Goal: Information Seeking & Learning: Learn about a topic

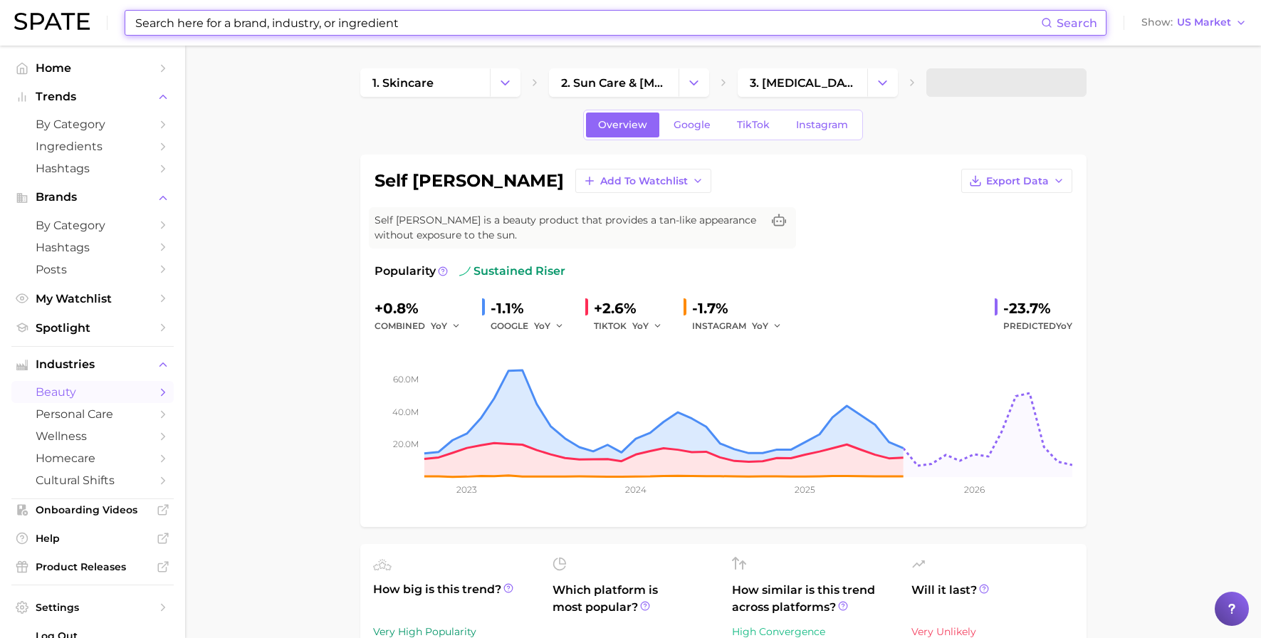
click at [371, 28] on input at bounding box center [587, 23] width 907 height 24
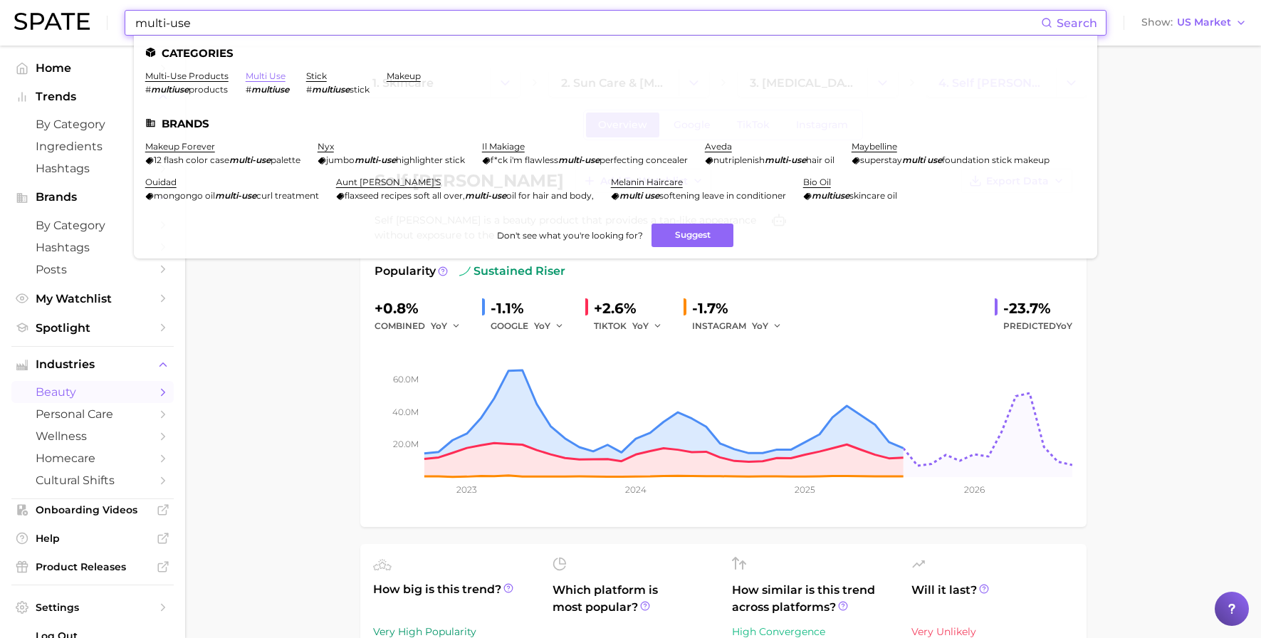
click at [271, 74] on link "multi use" at bounding box center [266, 76] width 40 height 11
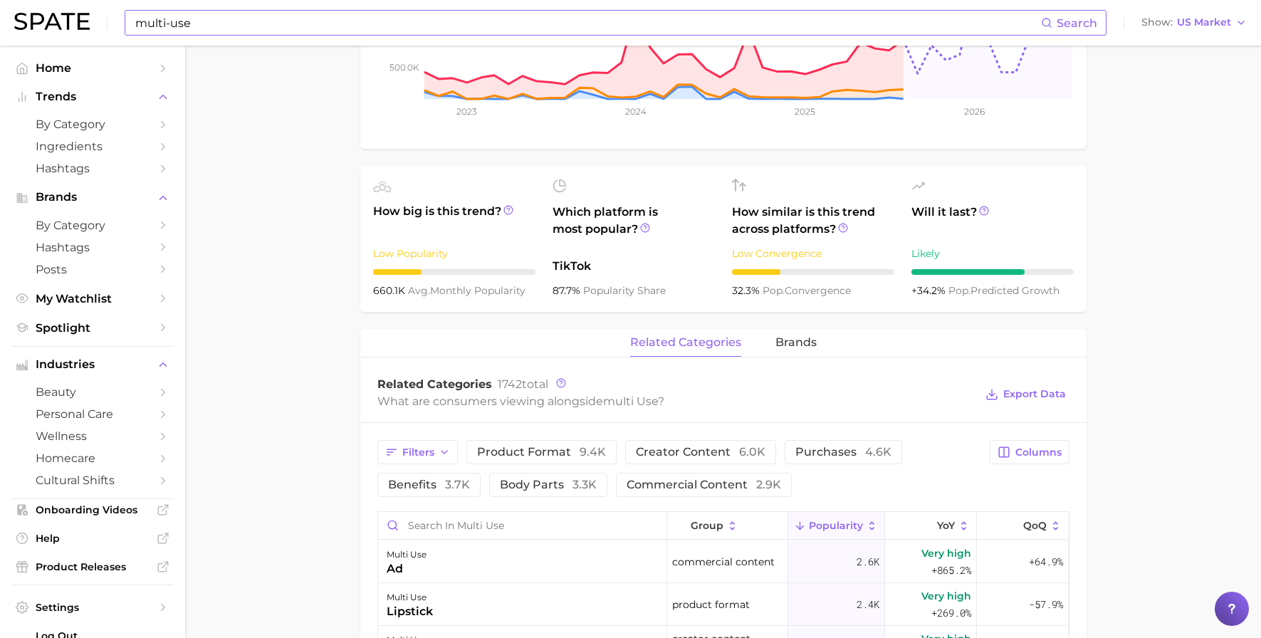
scroll to position [93, 0]
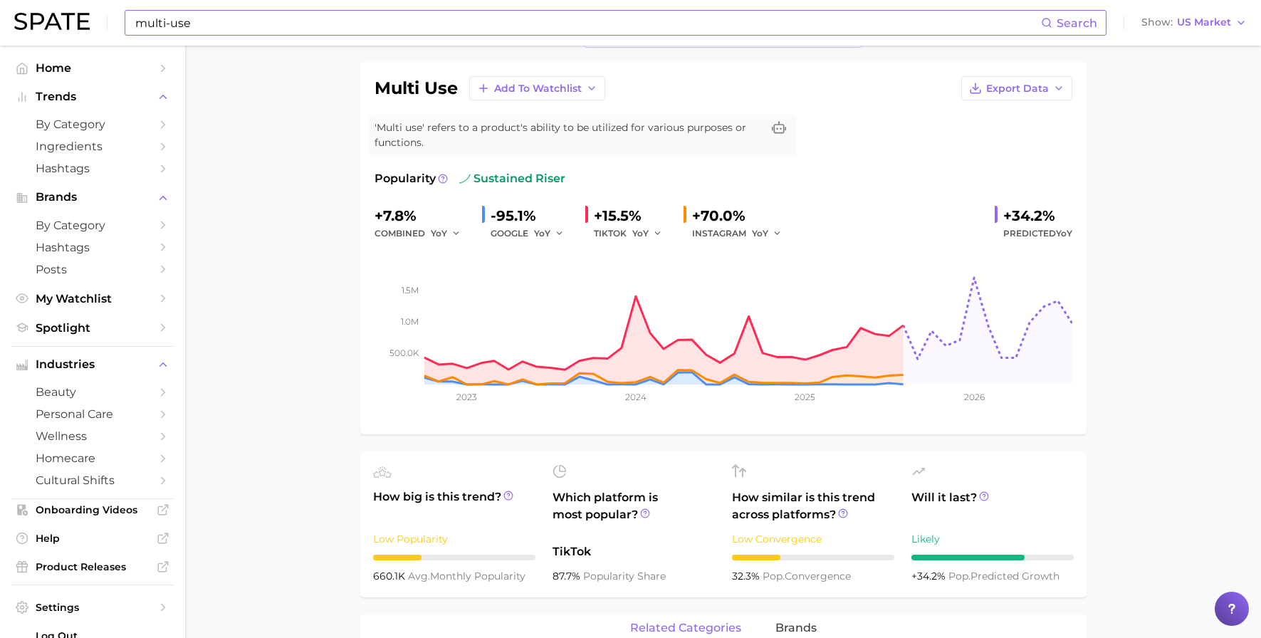
click at [212, 20] on input "multi-use" at bounding box center [587, 23] width 907 height 24
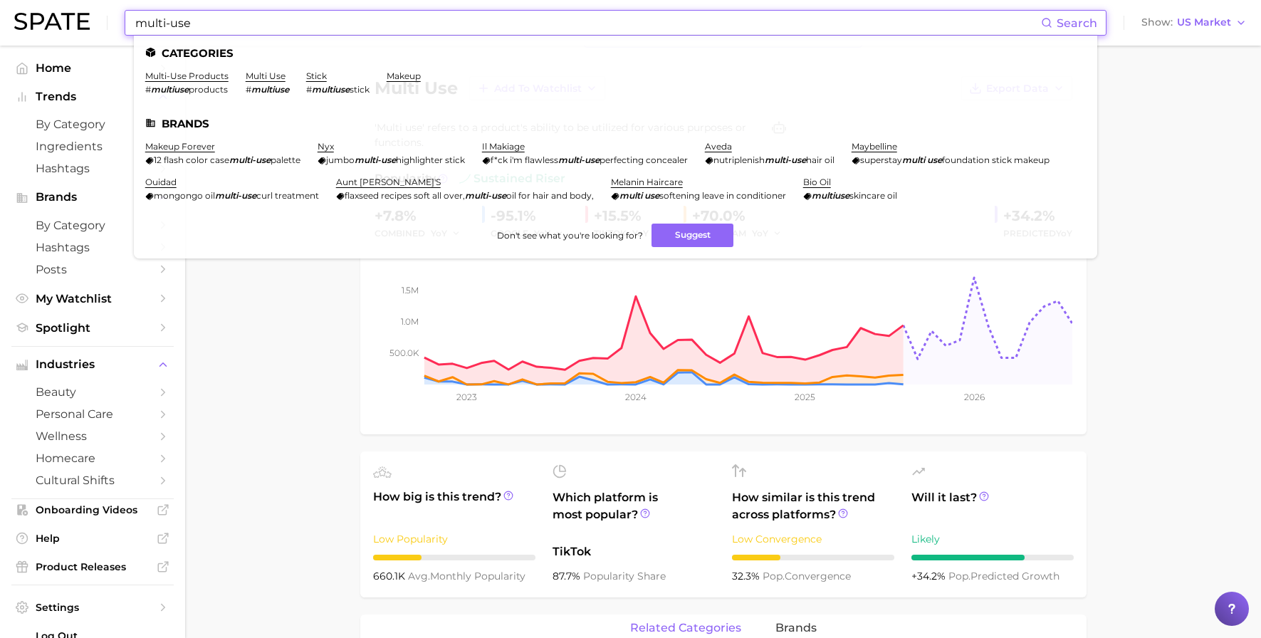
drag, startPoint x: 212, startPoint y: 20, endPoint x: 4, endPoint y: 14, distance: 207.4
click at [4, 14] on header "multi-use Search Categories multi-use products # multiuse products multi use # …" at bounding box center [630, 23] width 1261 height 46
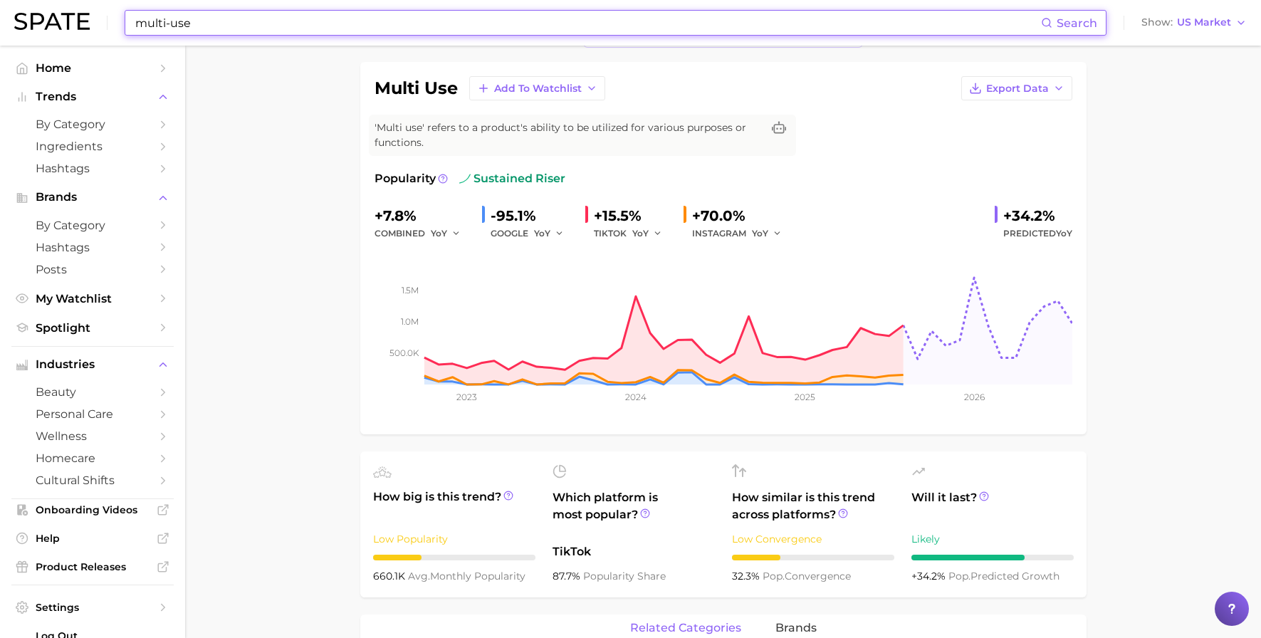
type input "e"
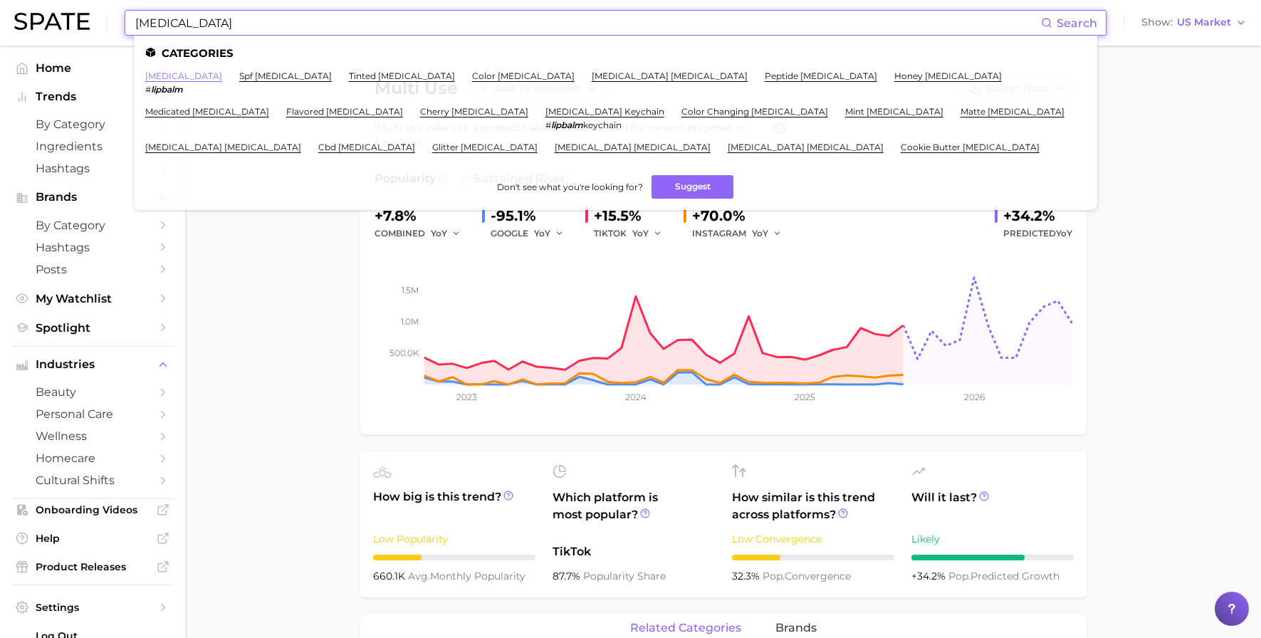
type input "[MEDICAL_DATA]"
click at [157, 75] on link "[MEDICAL_DATA]" at bounding box center [183, 76] width 77 height 11
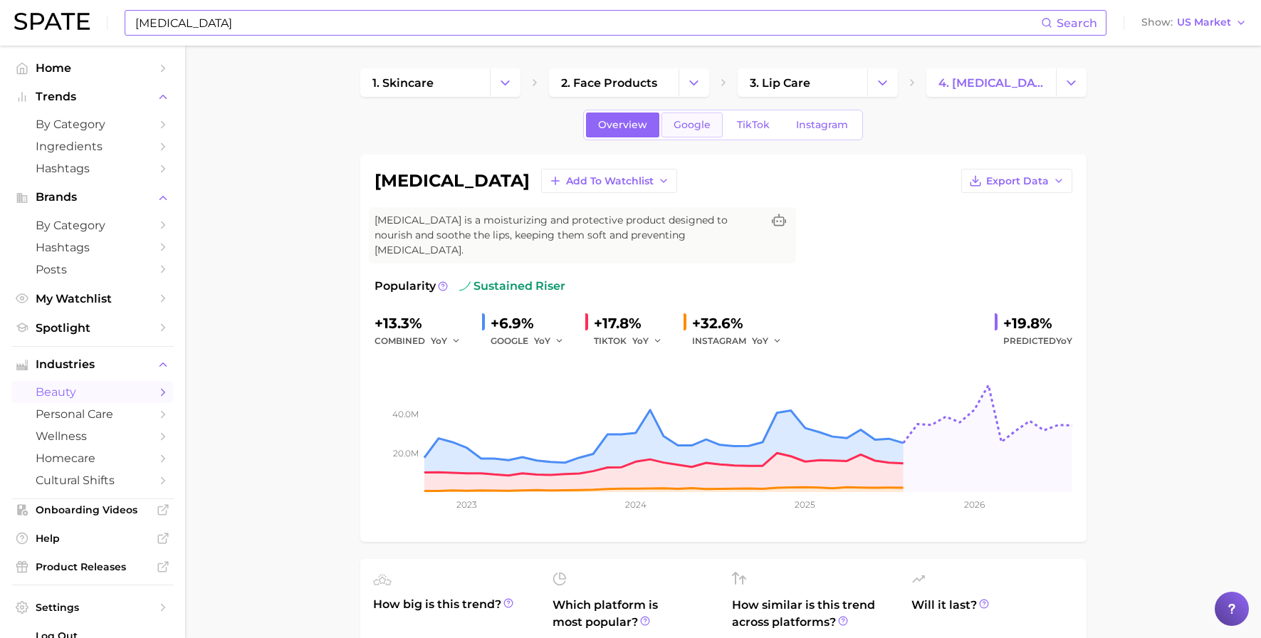
click at [678, 134] on link "Google" at bounding box center [692, 125] width 61 height 25
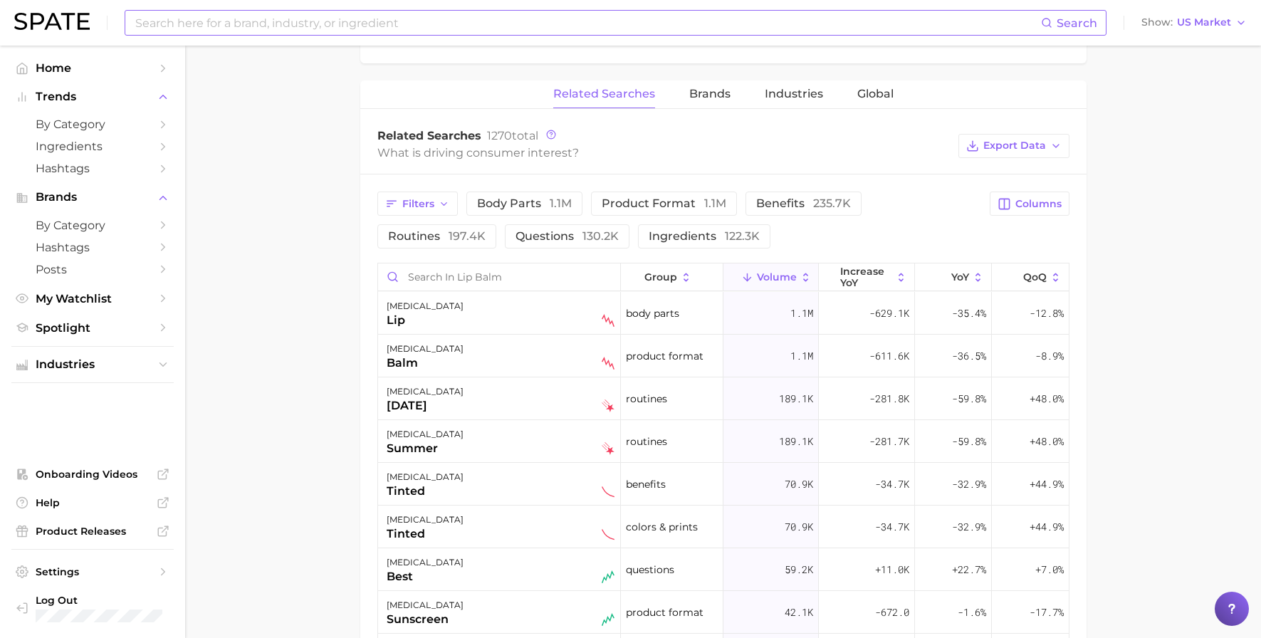
click at [266, 450] on main "1. skincare 2. face products 3. lip care 4. [MEDICAL_DATA] Overview Google TikT…" at bounding box center [723, 176] width 1076 height 1626
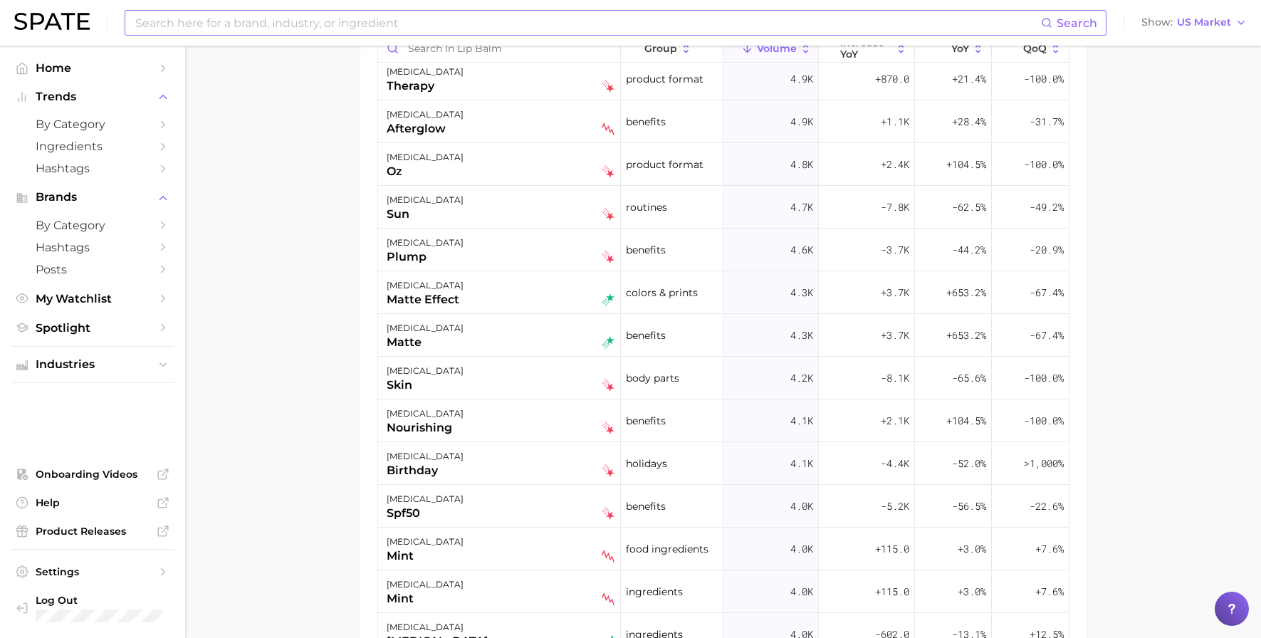
scroll to position [2913, 0]
click at [311, 19] on input at bounding box center [587, 23] width 907 height 24
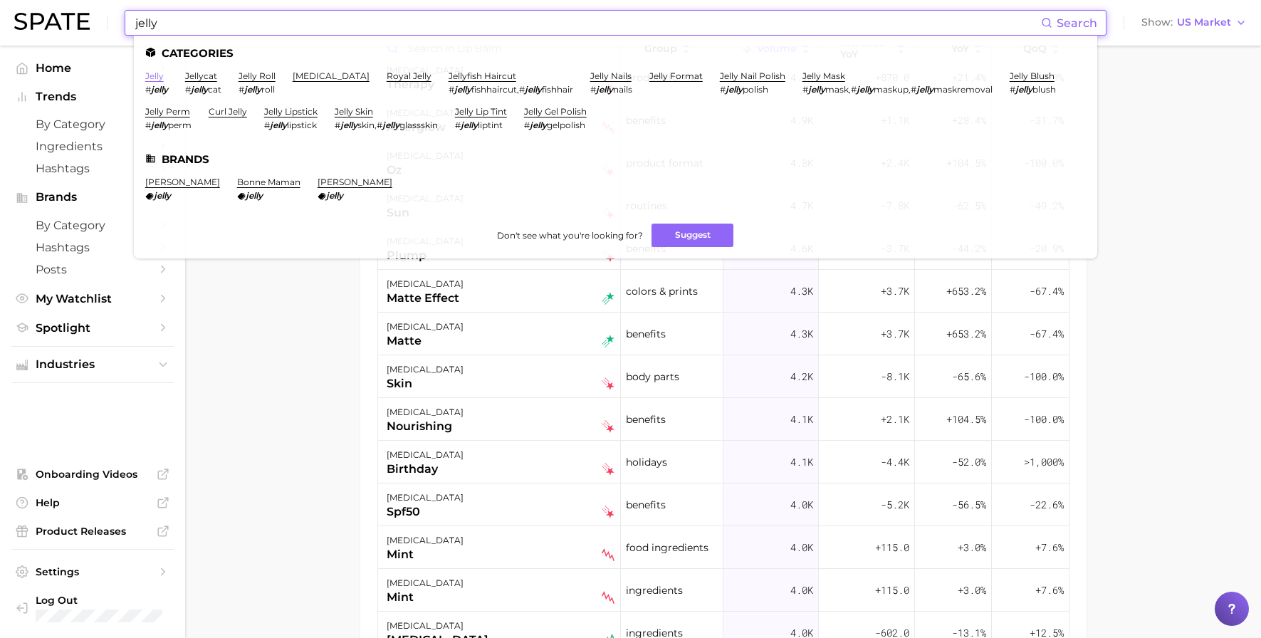
type input "jelly"
click at [152, 71] on link "jelly" at bounding box center [154, 76] width 19 height 11
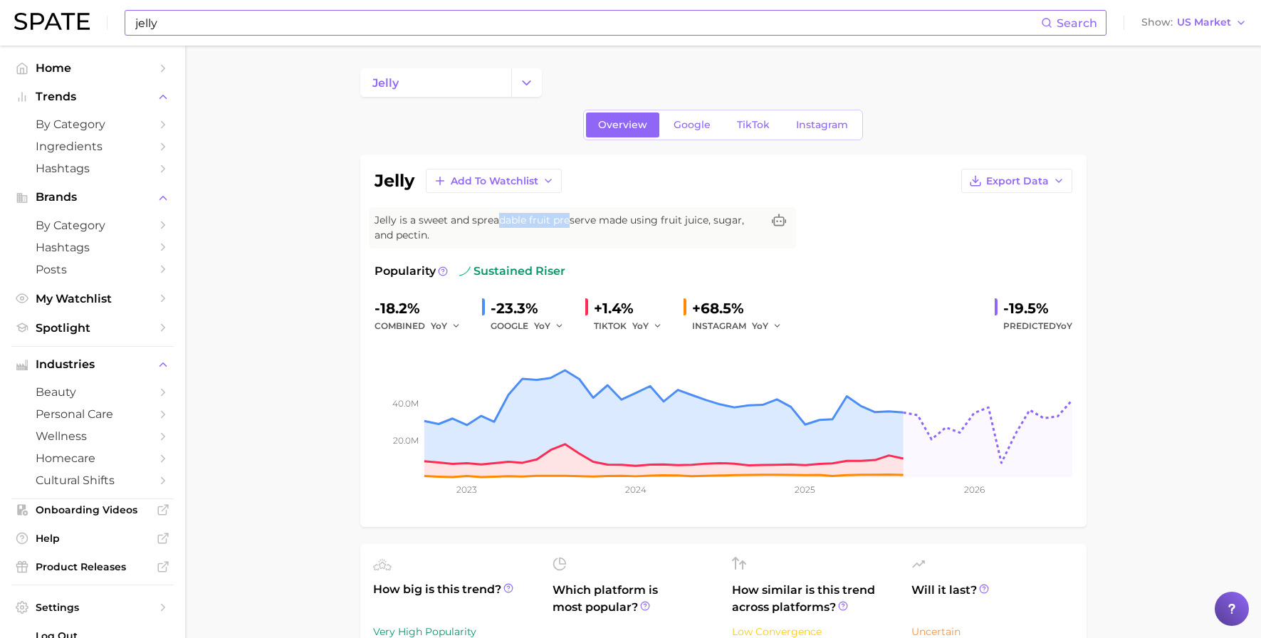
drag, startPoint x: 498, startPoint y: 219, endPoint x: 570, endPoint y: 219, distance: 71.9
click at [570, 219] on span "Jelly is a sweet and spreadable fruit preserve made using fruit juice, sugar, a…" at bounding box center [568, 228] width 387 height 30
click at [609, 217] on span "Jelly is a sweet and spreadable fruit preserve made using fruit juice, sugar, a…" at bounding box center [568, 228] width 387 height 30
click at [560, 217] on span "Jelly is a sweet and spreadable fruit preserve made using fruit juice, sugar, a…" at bounding box center [568, 228] width 387 height 30
click at [682, 120] on span "Google" at bounding box center [692, 125] width 37 height 12
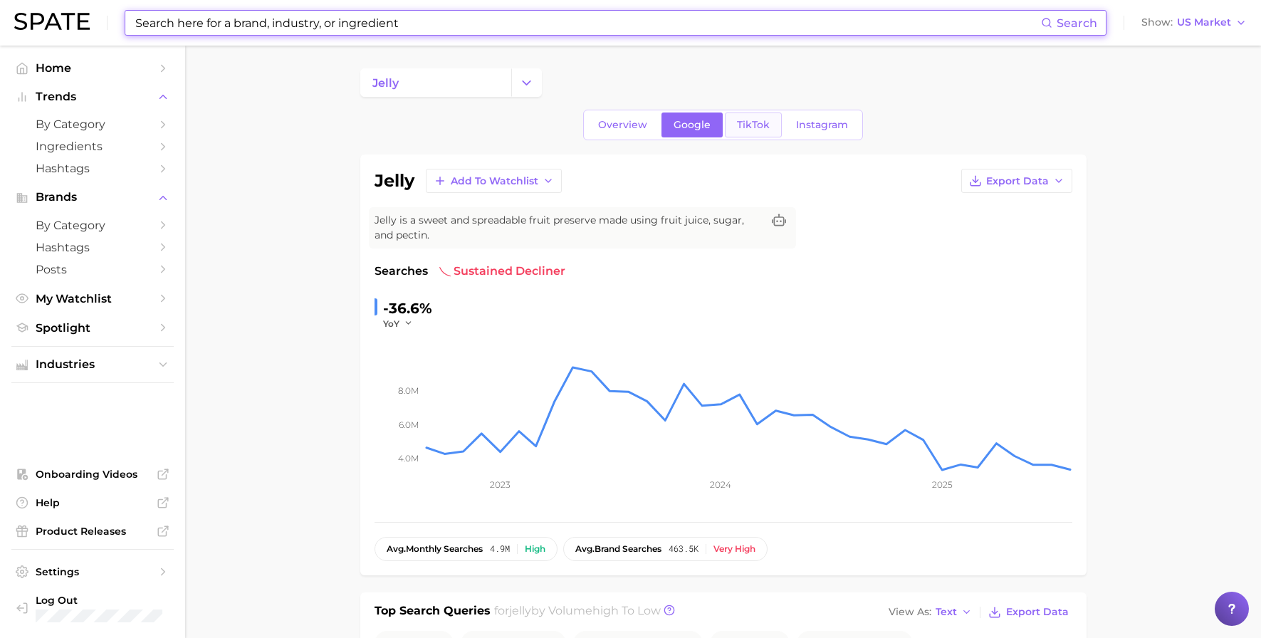
click at [749, 129] on span "TikTok" at bounding box center [753, 125] width 33 height 12
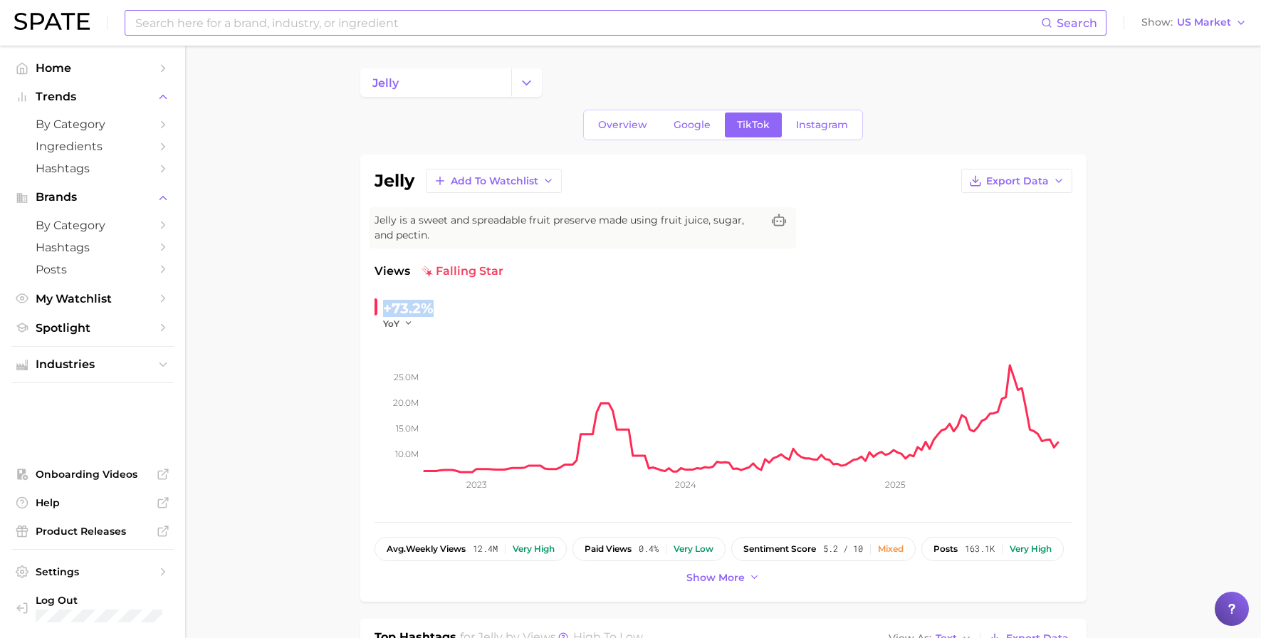
drag, startPoint x: 385, startPoint y: 309, endPoint x: 444, endPoint y: 310, distance: 59.1
click at [444, 310] on div "+73.2% YoY" at bounding box center [472, 313] width 194 height 33
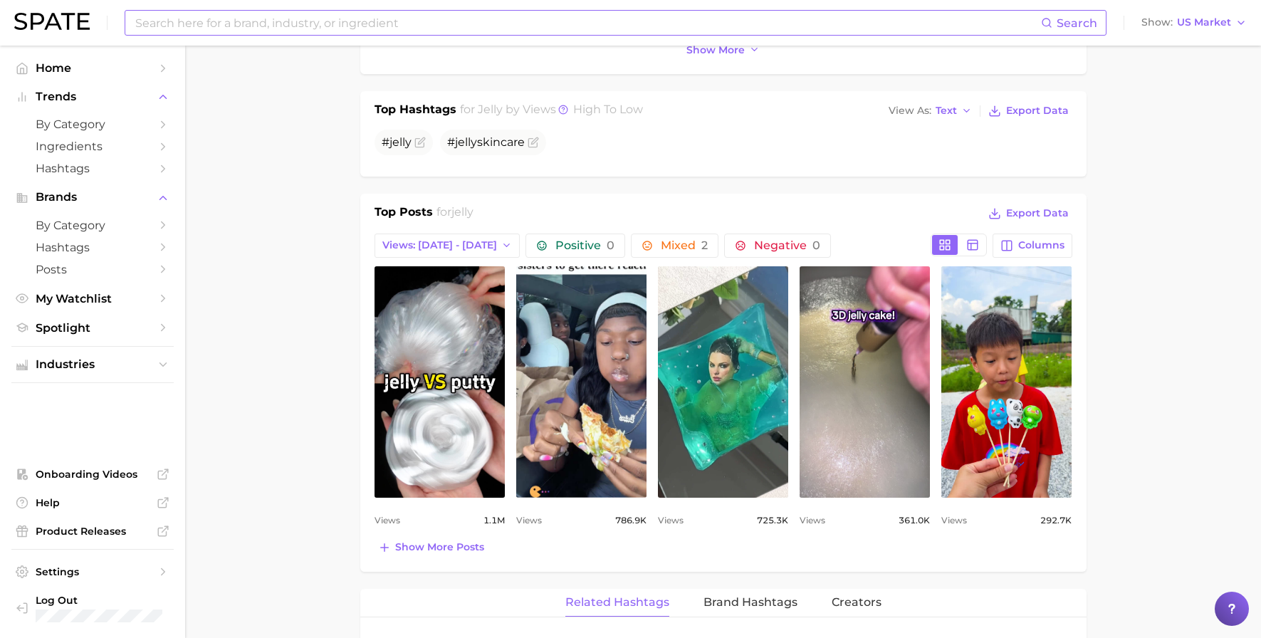
scroll to position [529, 0]
click at [331, 25] on input at bounding box center [587, 23] width 907 height 24
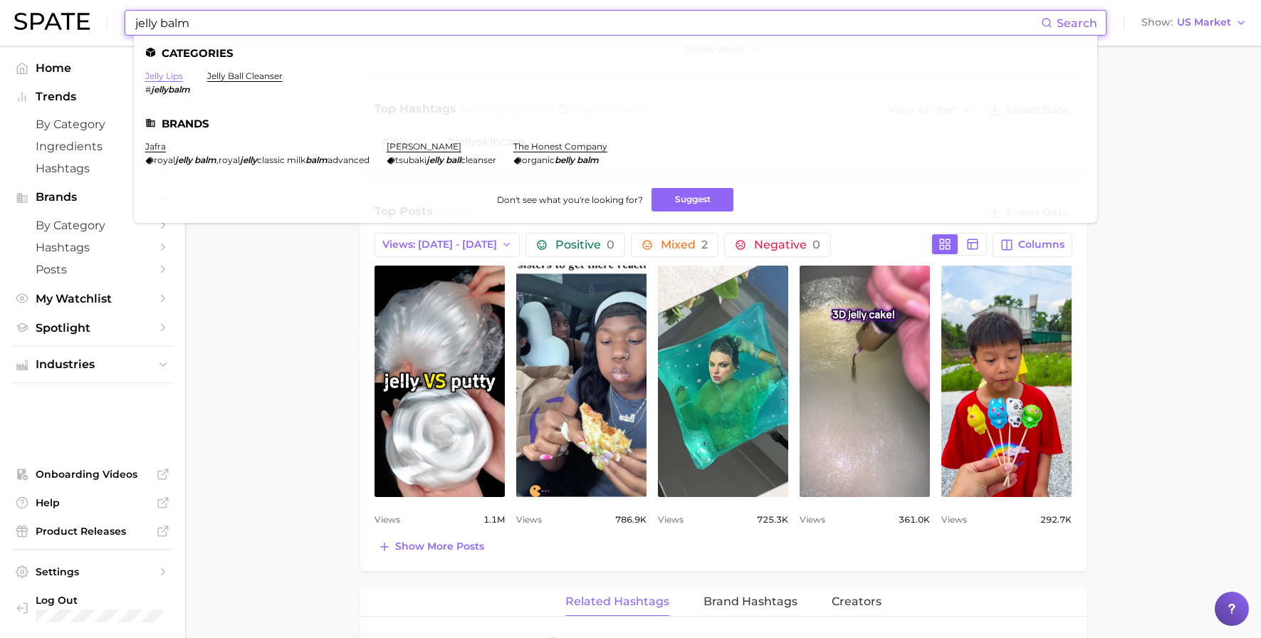
type input "jelly balm"
click at [162, 74] on link "jelly lips" at bounding box center [164, 76] width 38 height 11
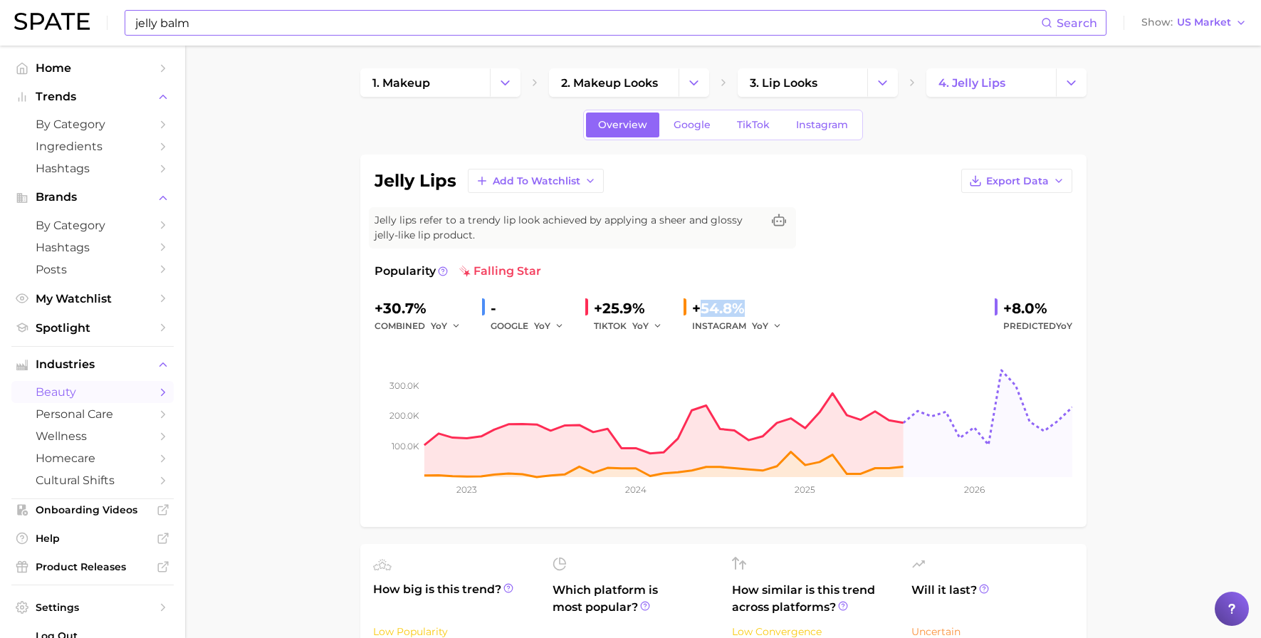
drag, startPoint x: 749, startPoint y: 306, endPoint x: 693, endPoint y: 306, distance: 55.6
click at [693, 306] on div "+54.8%" at bounding box center [742, 308] width 100 height 23
click at [869, 281] on div "Popularity falling star +30.7% combined YoY - GOOGLE YoY +25.9% TIKTOK YoY +54.…" at bounding box center [724, 388] width 698 height 250
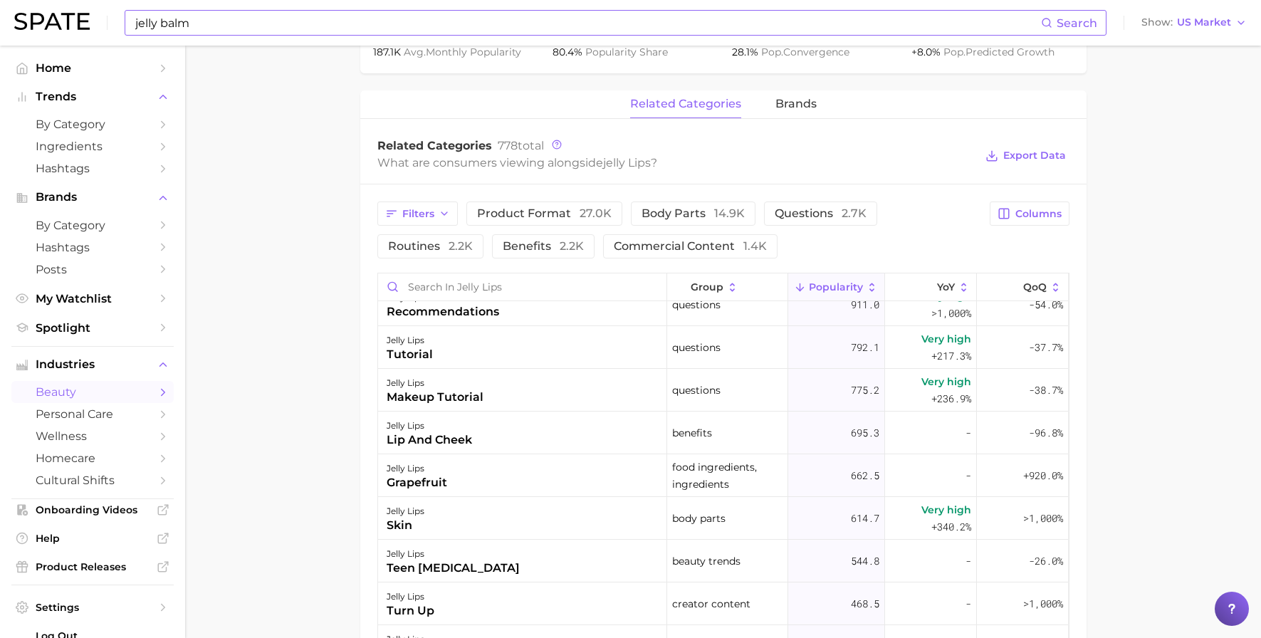
scroll to position [477, 0]
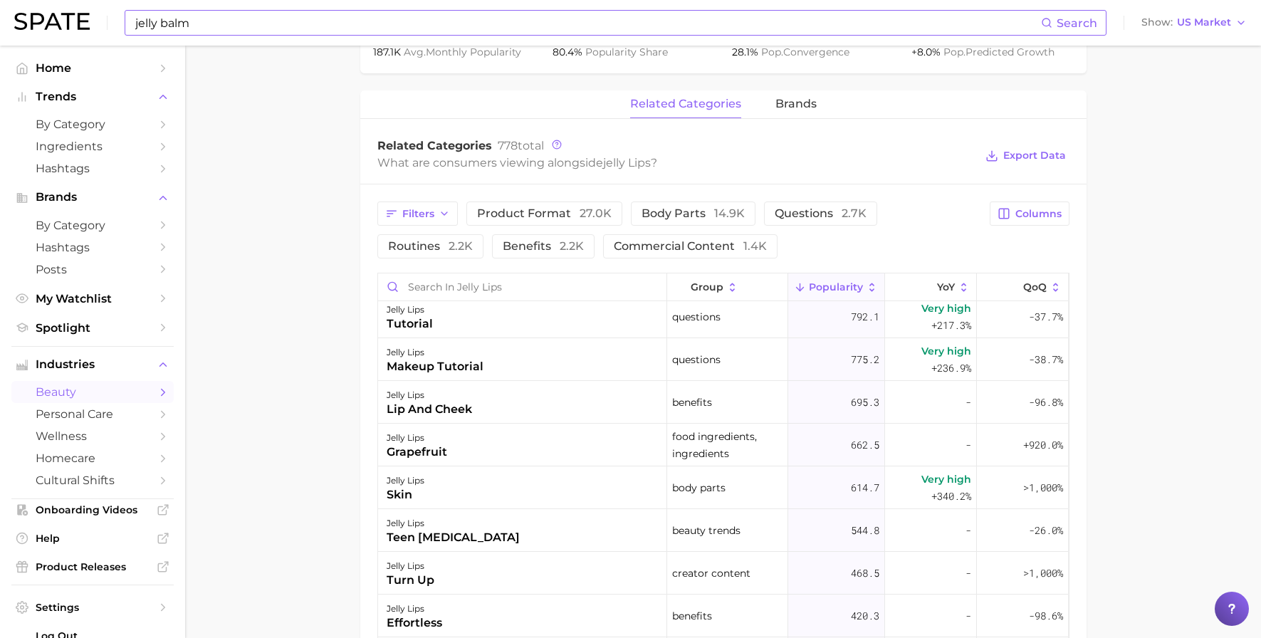
drag, startPoint x: 479, startPoint y: 407, endPoint x: 358, endPoint y: 405, distance: 121.8
click at [358, 405] on main "1. makeup 2. makeup looks 3. lip looks 4. jelly lips Overview Google TikTok Ins…" at bounding box center [723, 214] width 1076 height 1571
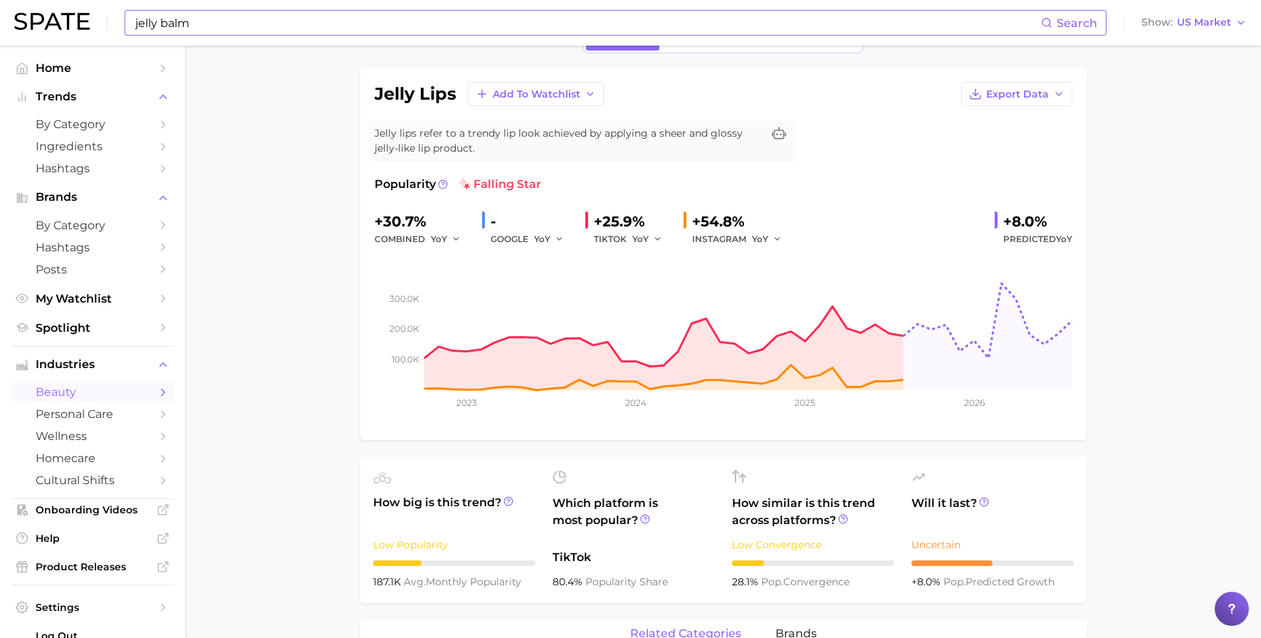
scroll to position [0, 0]
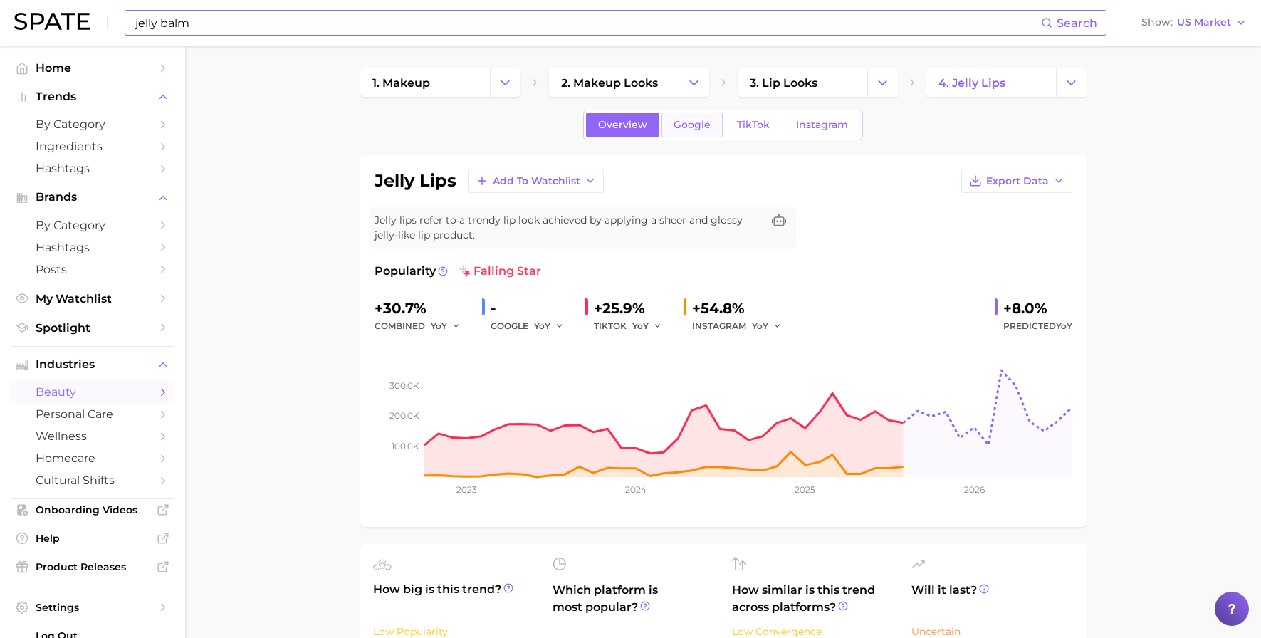
click at [692, 134] on link "Google" at bounding box center [692, 125] width 61 height 25
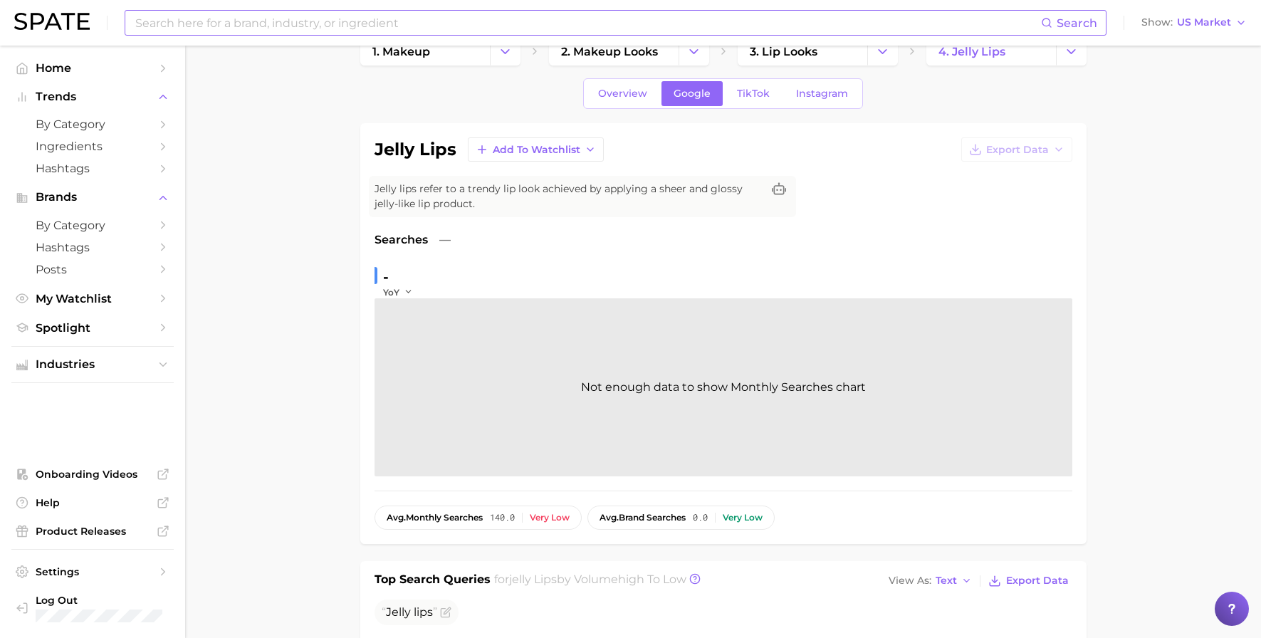
scroll to position [27, 0]
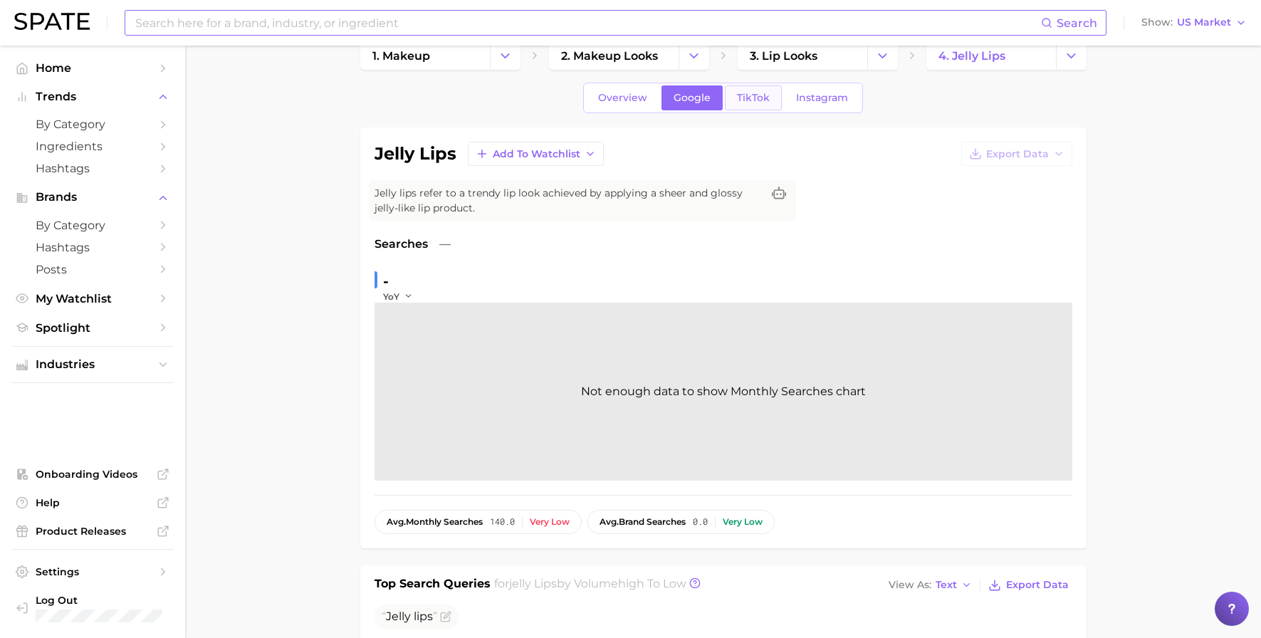
click at [747, 100] on span "TikTok" at bounding box center [753, 98] width 33 height 12
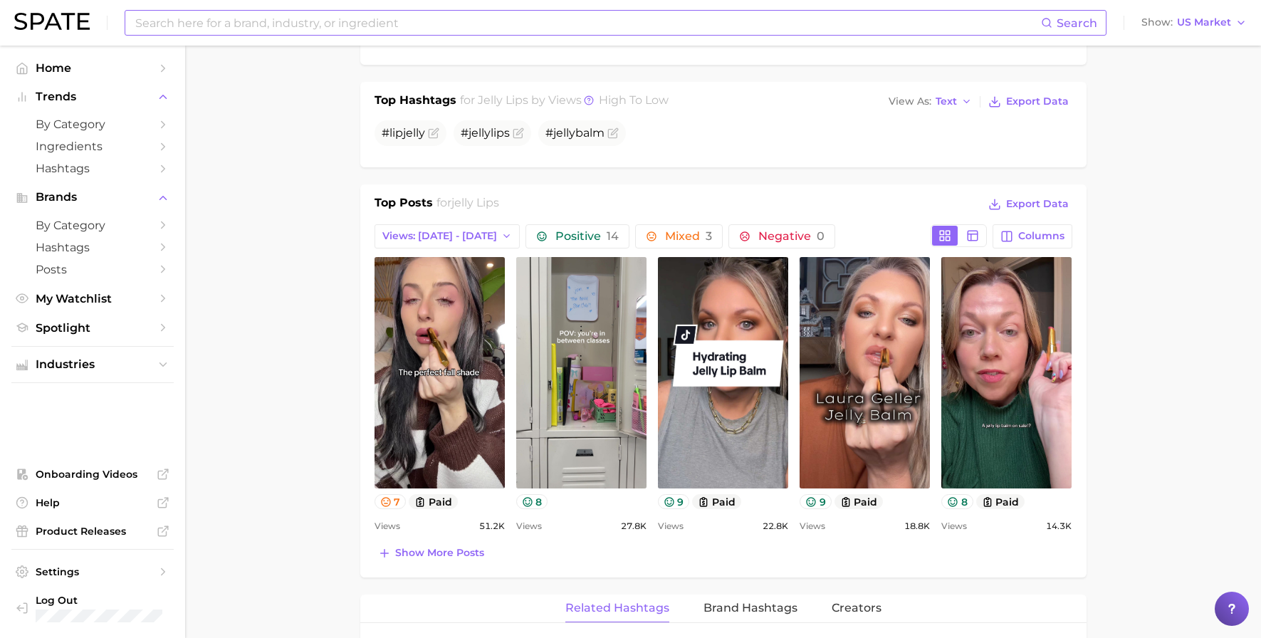
scroll to position [54, 0]
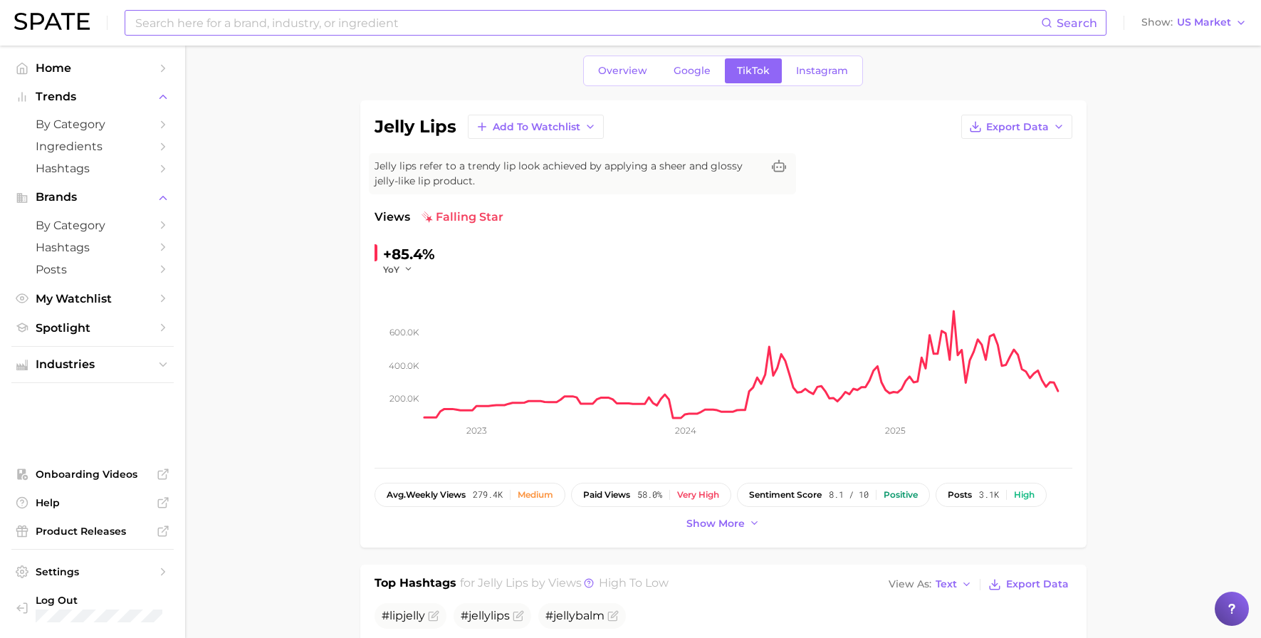
click at [613, 67] on span "Overview" at bounding box center [622, 71] width 49 height 12
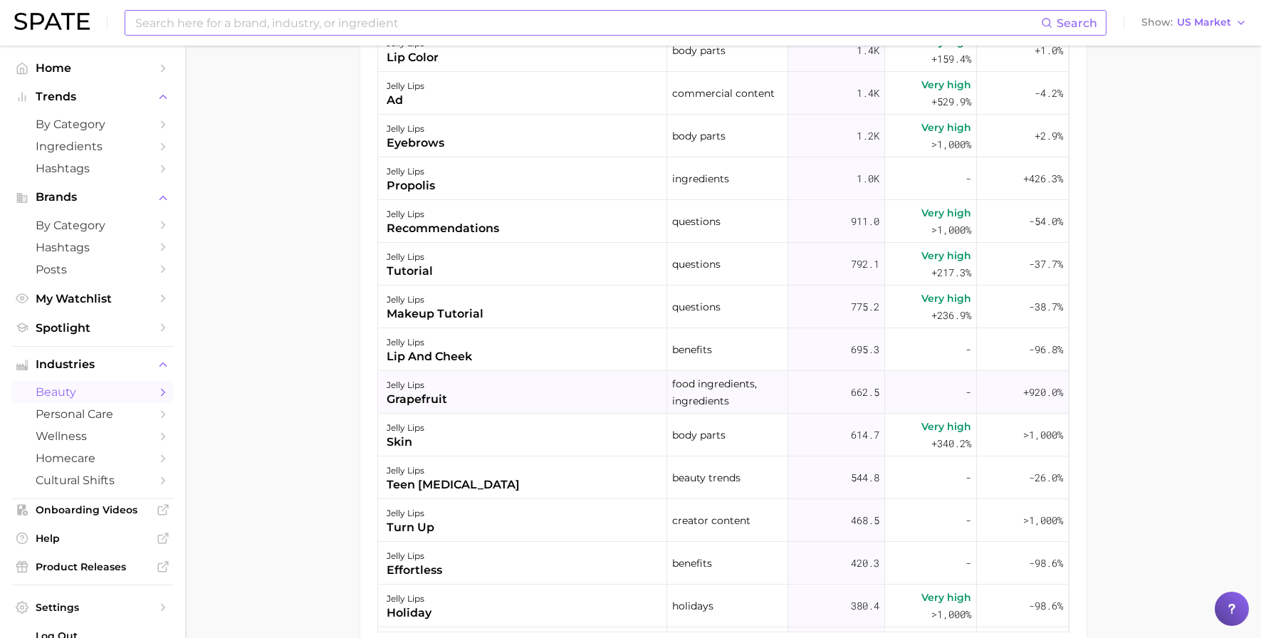
scroll to position [244, 0]
